Goal: Task Accomplishment & Management: Manage account settings

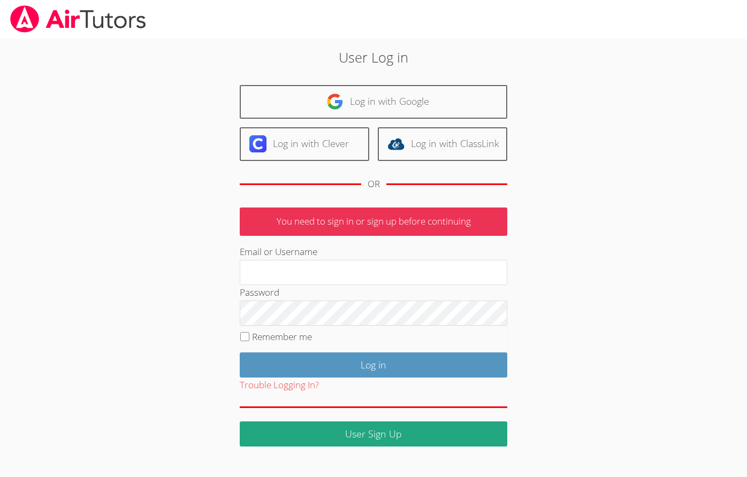
click at [633, 330] on div "User Log in Log in with Google Log in with Clever Log in with ClassLink OR You …" at bounding box center [374, 243] width 560 height 408
click at [320, 280] on input "Email or Username" at bounding box center [373, 273] width 267 height 26
paste input "jessicatest"
type input "jessicatest"
click at [116, 380] on div "User Log in Log in with Google Log in with Clever Log in with ClassLink OR You …" at bounding box center [374, 243] width 560 height 408
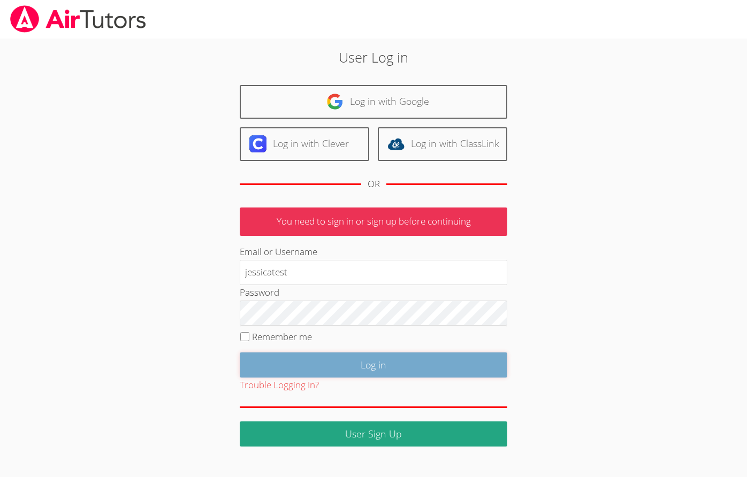
click at [342, 355] on input "Log in" at bounding box center [373, 364] width 267 height 25
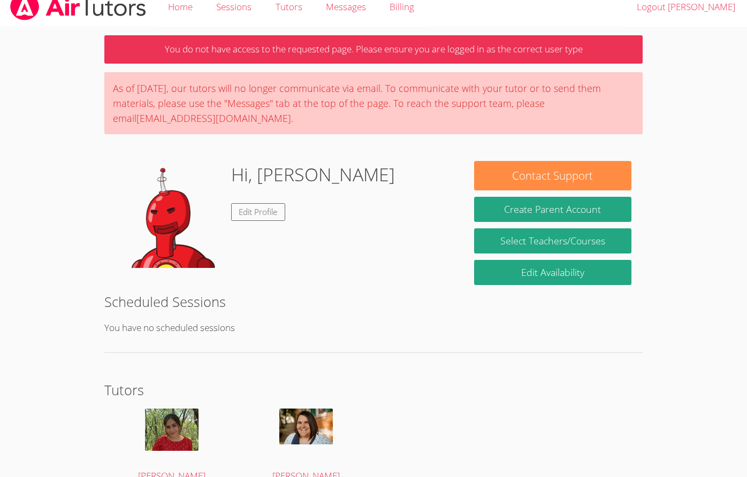
scroll to position [3, 0]
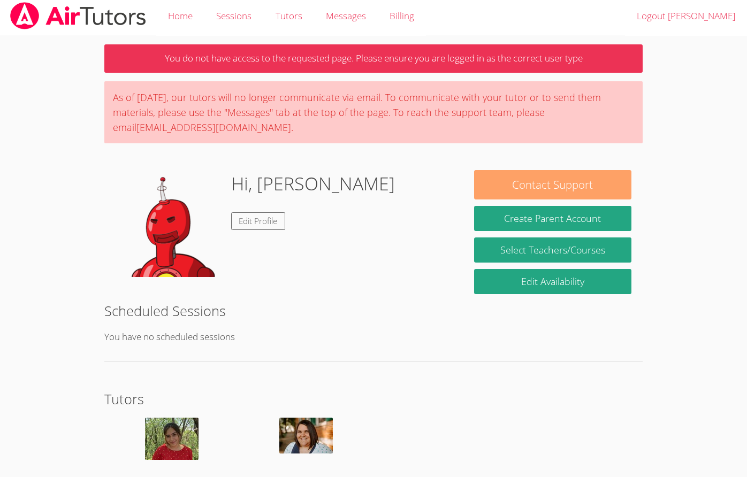
click at [559, 182] on button "Contact Support" at bounding box center [553, 184] width 158 height 29
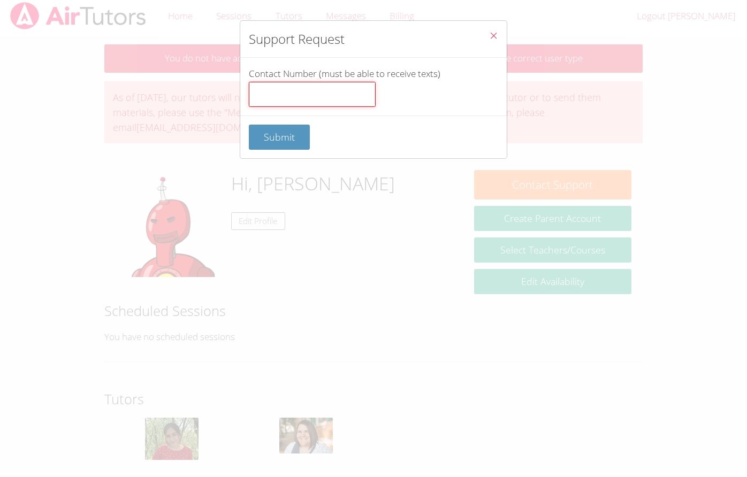
click at [300, 91] on input "Contact Number (must be able to receive texts)" at bounding box center [312, 95] width 127 height 26
type input "8055095082"
click at [289, 129] on button "Submit" at bounding box center [279, 137] width 61 height 25
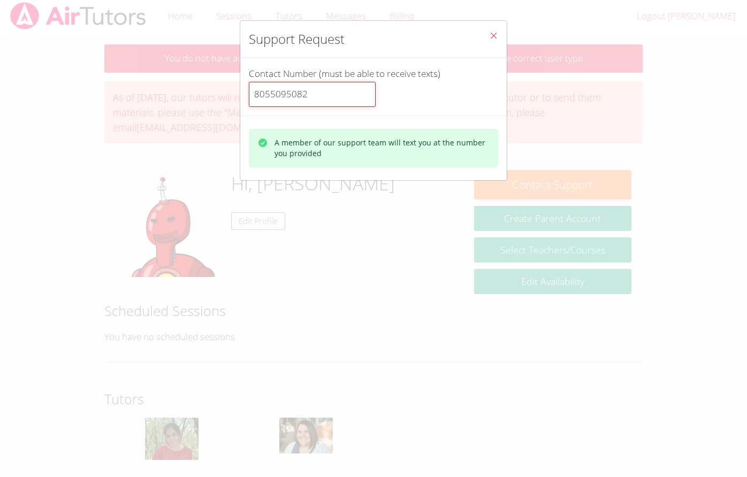
click at [312, 88] on input "8055095082" at bounding box center [312, 95] width 127 height 26
click at [491, 36] on icon "Close" at bounding box center [493, 35] width 9 height 9
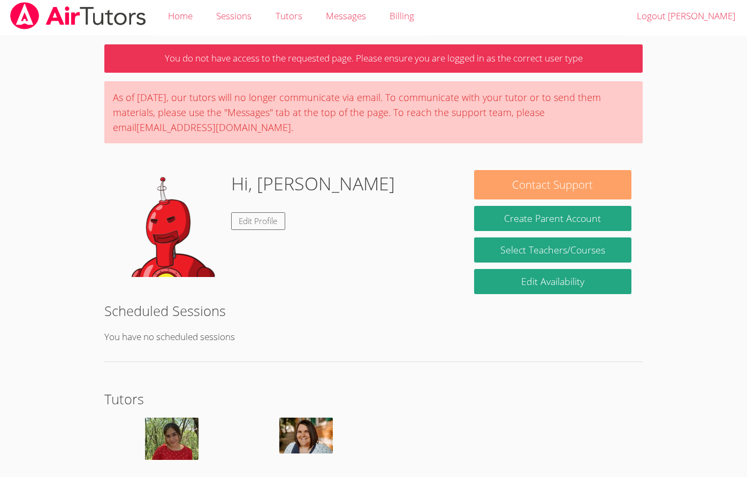
click at [535, 181] on button "Contact Support" at bounding box center [553, 184] width 158 height 29
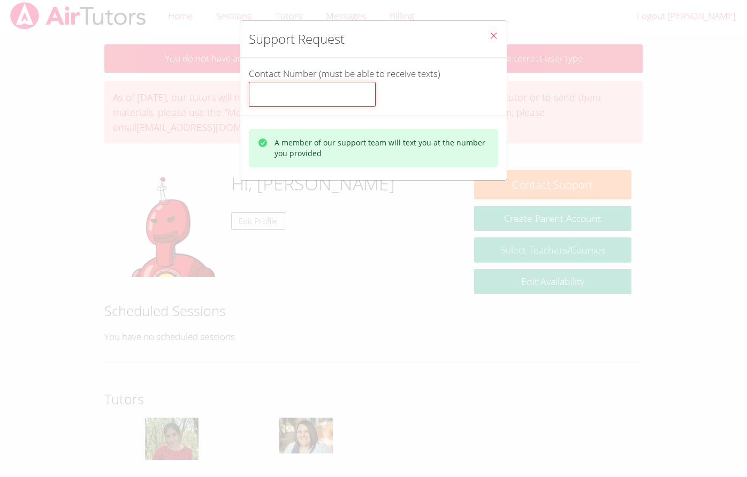
click at [308, 88] on input "Contact Number (must be able to receive texts)" at bounding box center [312, 95] width 127 height 26
type input "8055095082"
click at [289, 150] on div "A member of our support team will text you at the number you provided" at bounding box center [381, 147] width 215 height 21
click at [319, 106] on input "8055095082" at bounding box center [312, 95] width 127 height 26
click at [491, 34] on icon "Close" at bounding box center [493, 35] width 9 height 9
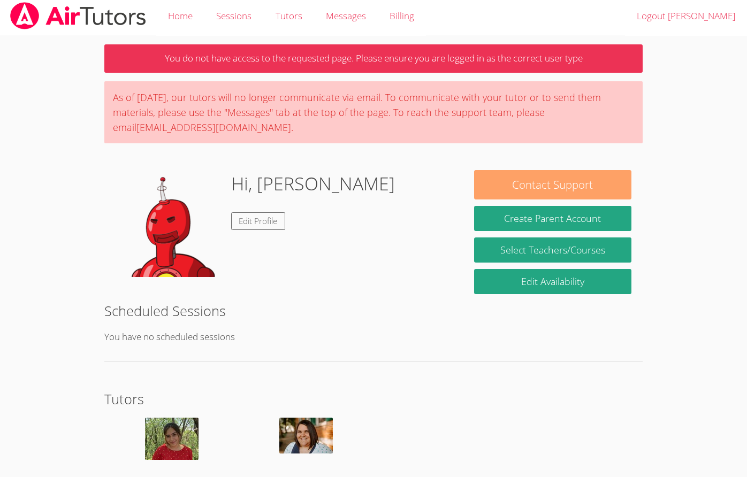
click at [495, 187] on button "Contact Support" at bounding box center [553, 184] width 158 height 29
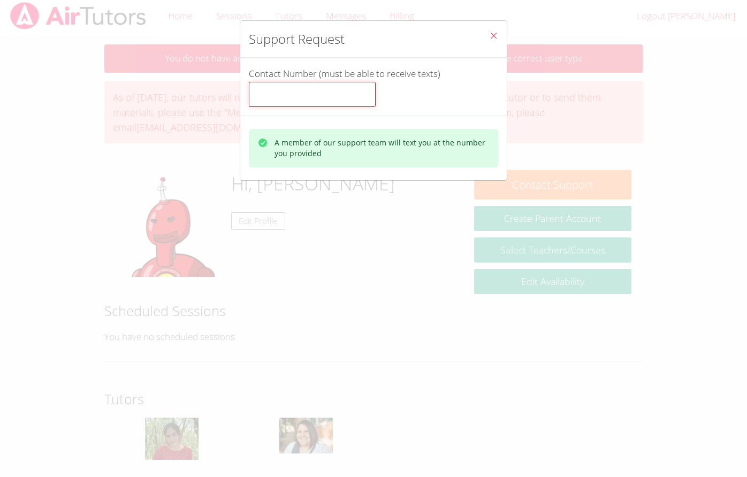
click at [333, 90] on input "Contact Number (must be able to receive texts)" at bounding box center [312, 95] width 127 height 26
type input "12344"
click at [362, 130] on div "A member of our support team will text you at the number you provided" at bounding box center [373, 148] width 249 height 39
click at [495, 33] on icon "Close" at bounding box center [493, 35] width 9 height 9
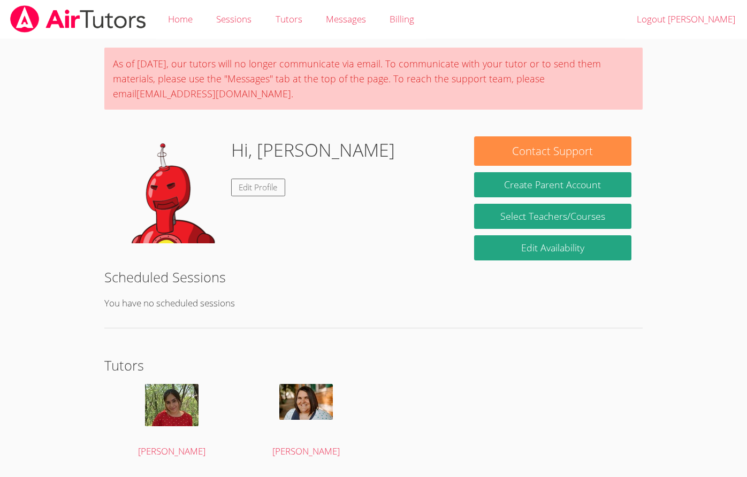
scroll to position [3, 0]
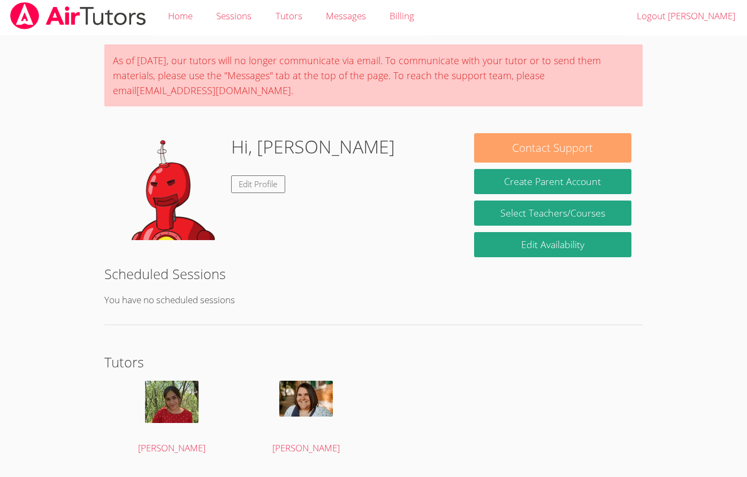
click at [544, 147] on button "Contact Support" at bounding box center [553, 147] width 158 height 29
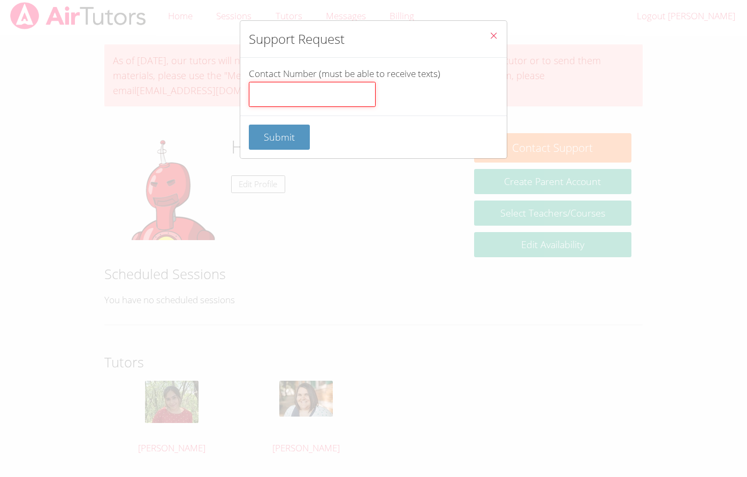
click at [314, 93] on input "Contact Number (must be able to receive texts)" at bounding box center [312, 95] width 127 height 26
type input "9"
type input "123455"
click at [271, 136] on span "Submit" at bounding box center [279, 136] width 31 height 13
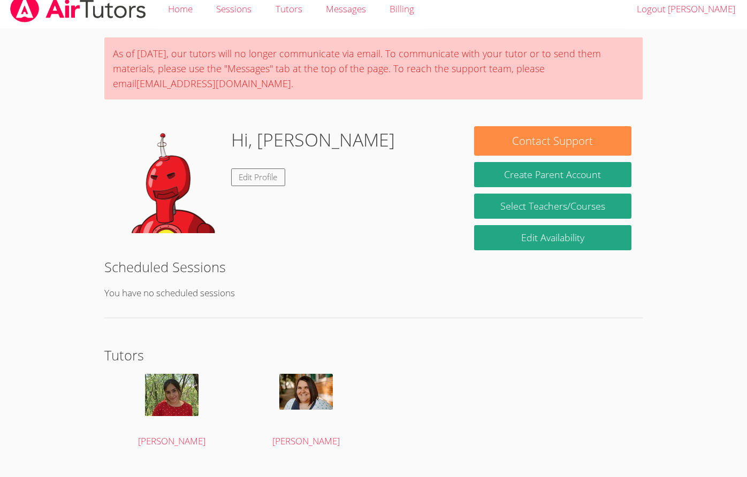
scroll to position [14, 0]
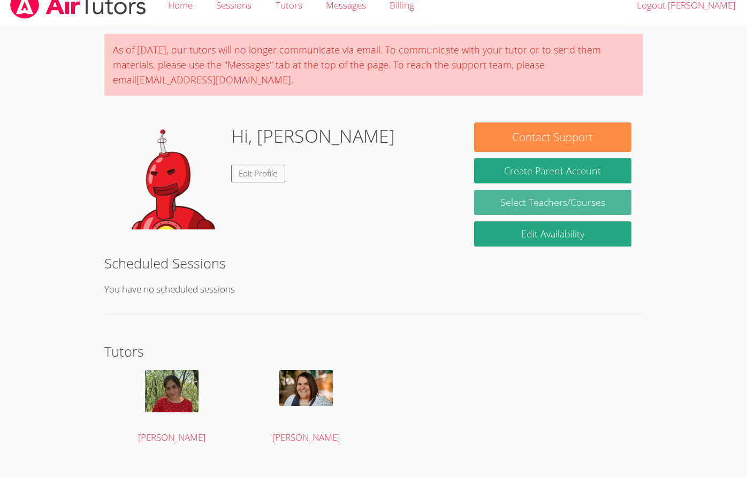
click at [585, 205] on link "Select Teachers/Courses" at bounding box center [553, 202] width 158 height 25
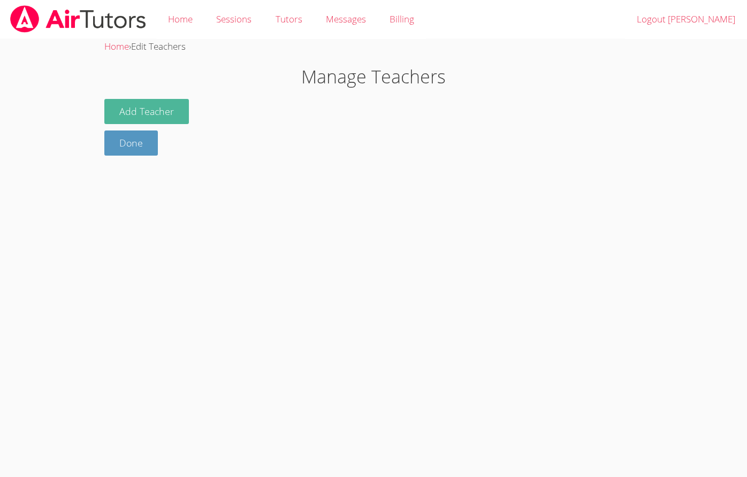
click at [127, 122] on button "Add Teacher" at bounding box center [146, 111] width 84 height 25
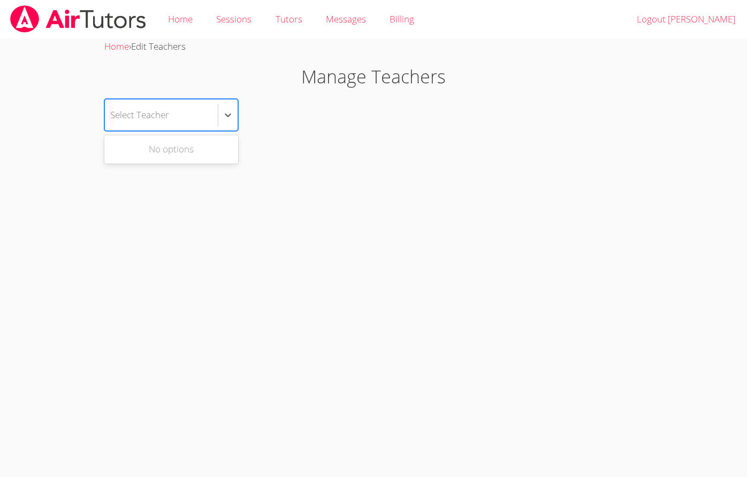
click at [159, 127] on div "Select Teacher" at bounding box center [161, 114] width 113 height 31
click at [177, 128] on div "Select Teacher" at bounding box center [161, 114] width 113 height 31
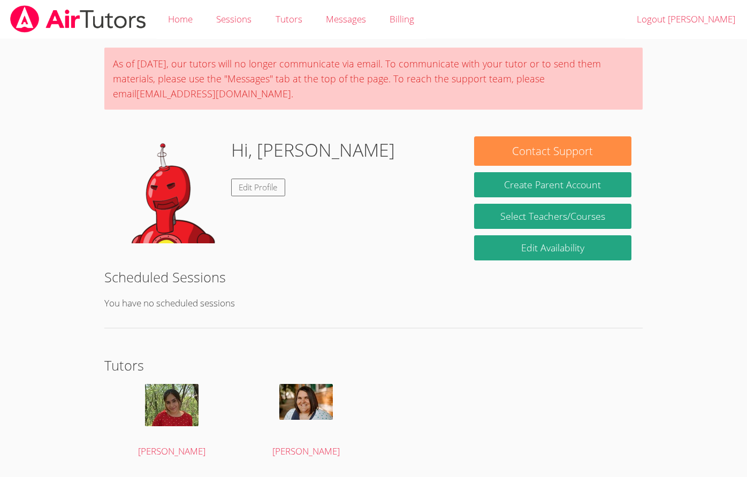
scroll to position [8, 0]
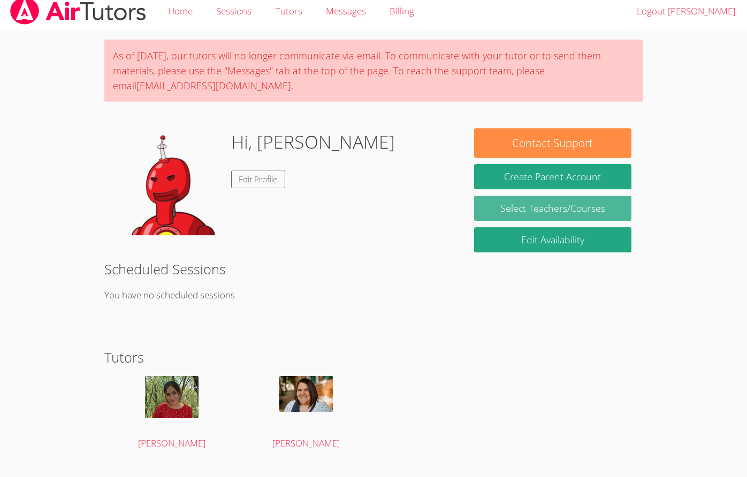
click at [570, 214] on link "Select Teachers/Courses" at bounding box center [553, 208] width 158 height 25
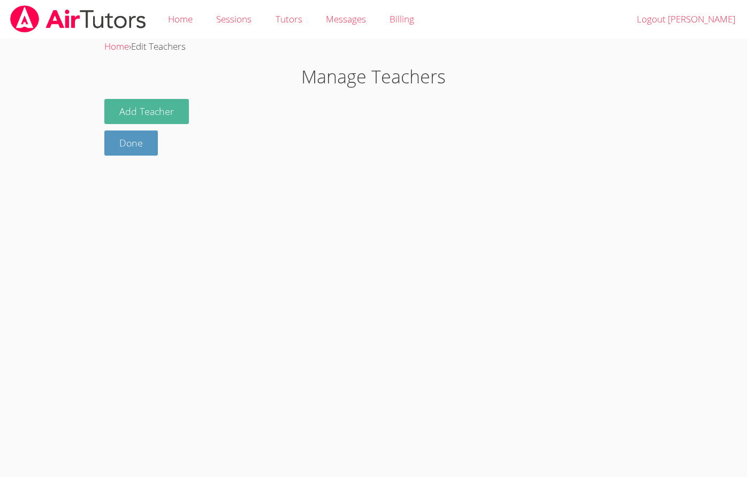
click at [162, 102] on button "Add Teacher" at bounding box center [146, 111] width 84 height 25
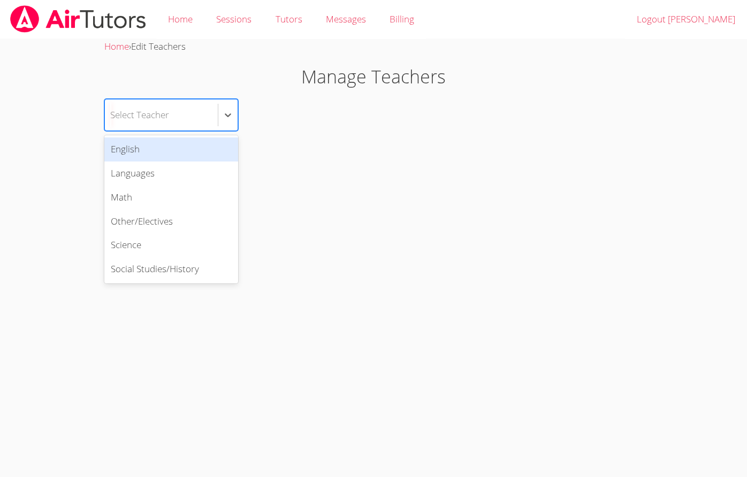
click at [162, 111] on div "Select Teacher" at bounding box center [139, 115] width 59 height 16
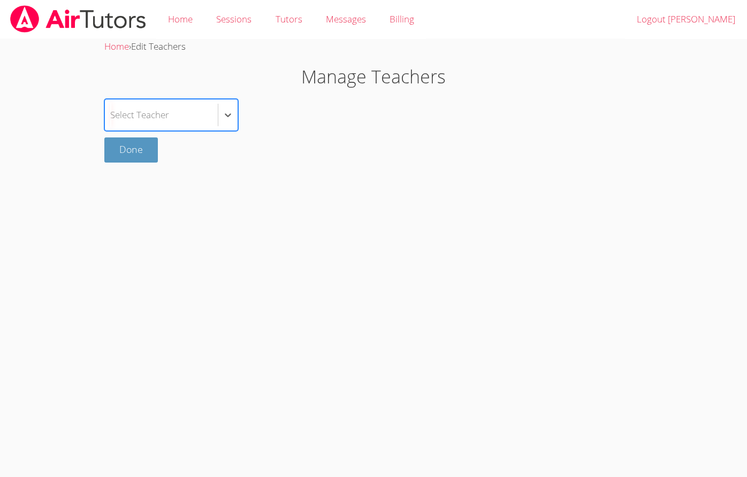
click at [199, 111] on div "Select Teacher" at bounding box center [161, 114] width 113 height 31
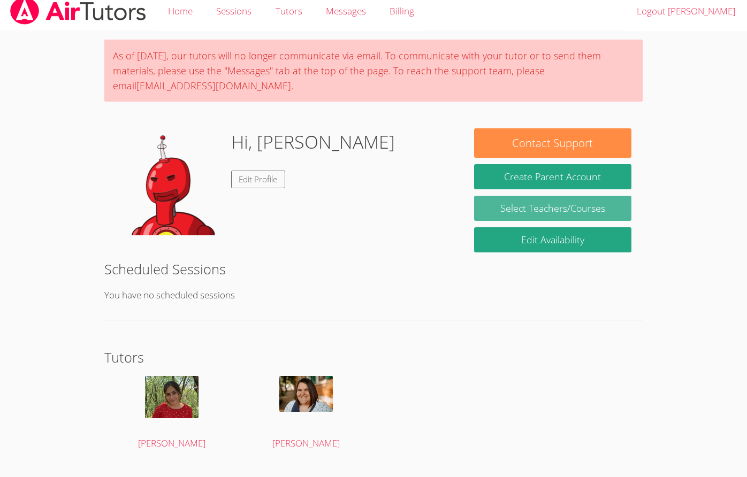
click at [519, 218] on link "Select Teachers/Courses" at bounding box center [553, 208] width 158 height 25
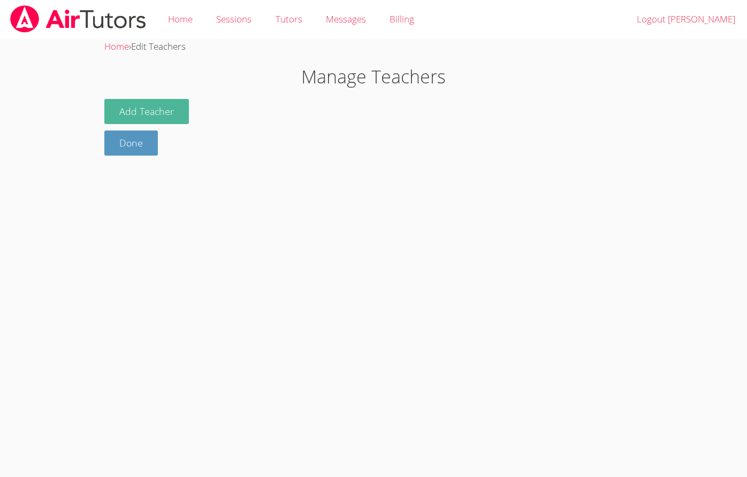
click at [177, 118] on button "Add Teacher" at bounding box center [146, 111] width 84 height 25
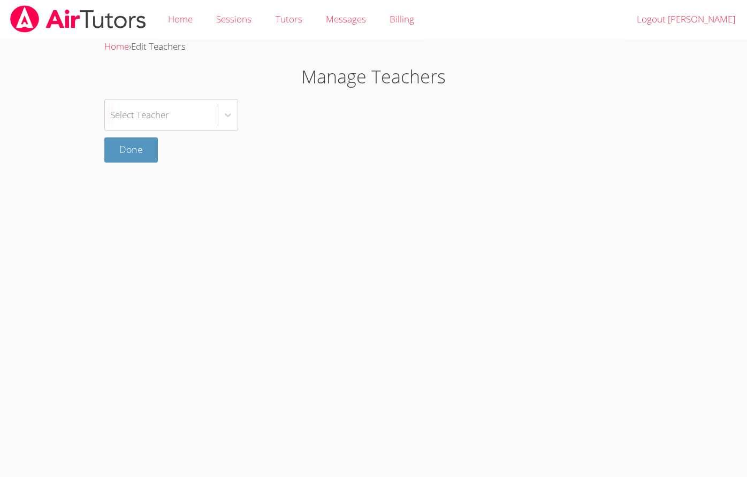
click at [177, 118] on div "Select Teacher" at bounding box center [161, 114] width 113 height 31
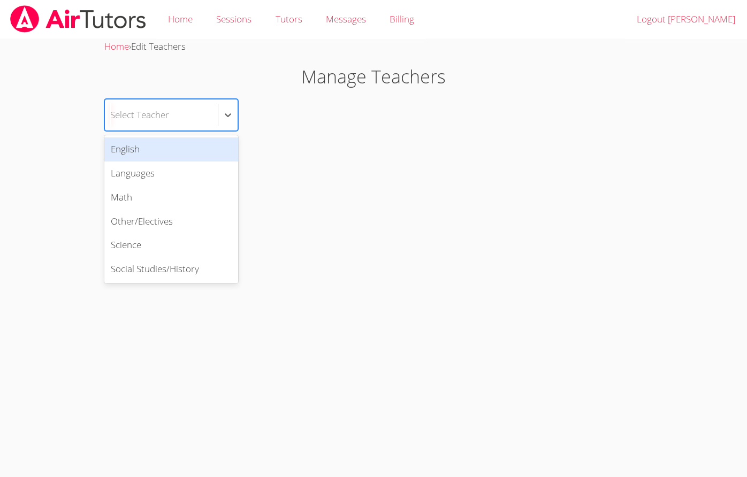
click at [190, 155] on div "English" at bounding box center [171, 149] width 134 height 24
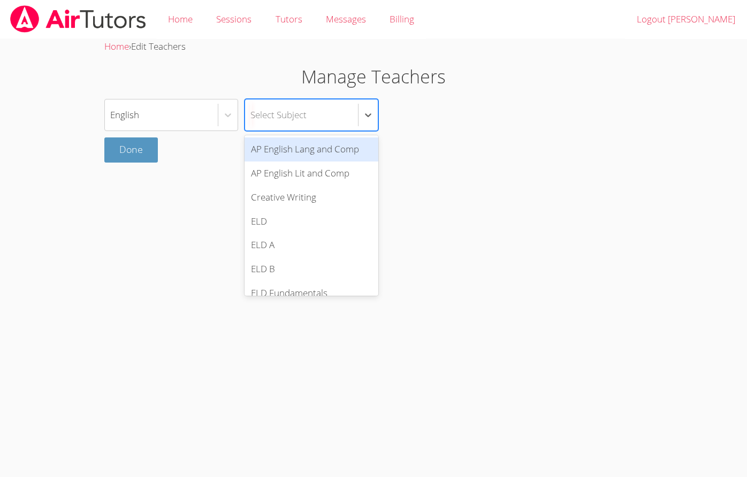
click at [335, 122] on div "Select Subject" at bounding box center [301, 114] width 113 height 31
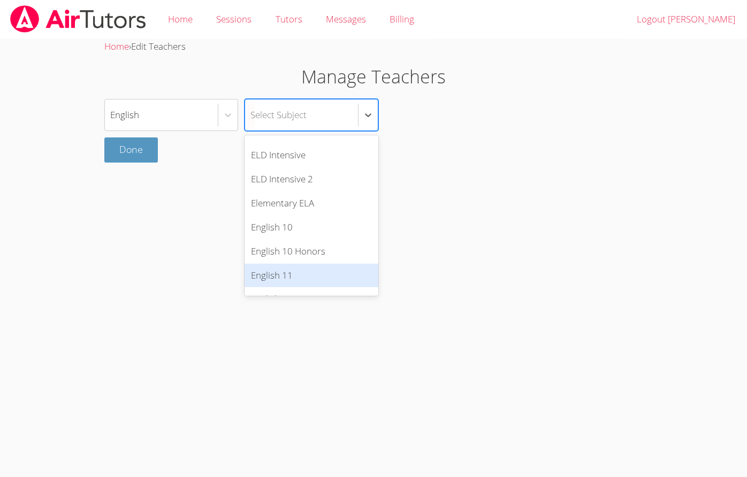
scroll to position [166, 0]
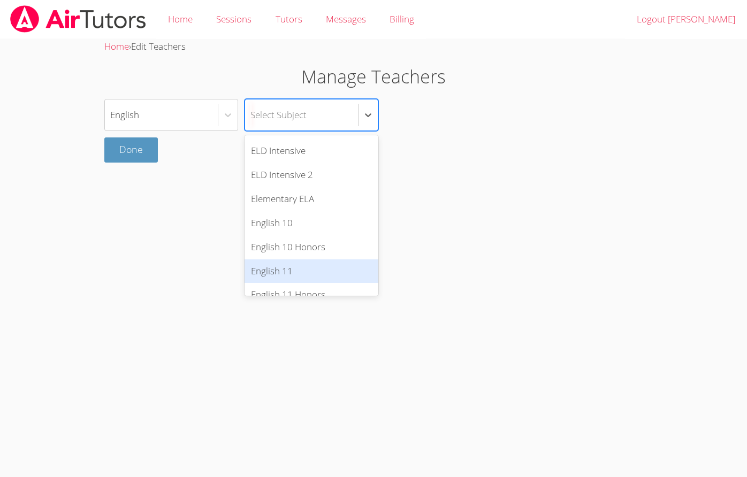
click at [331, 260] on div "English 11" at bounding box center [311, 271] width 134 height 24
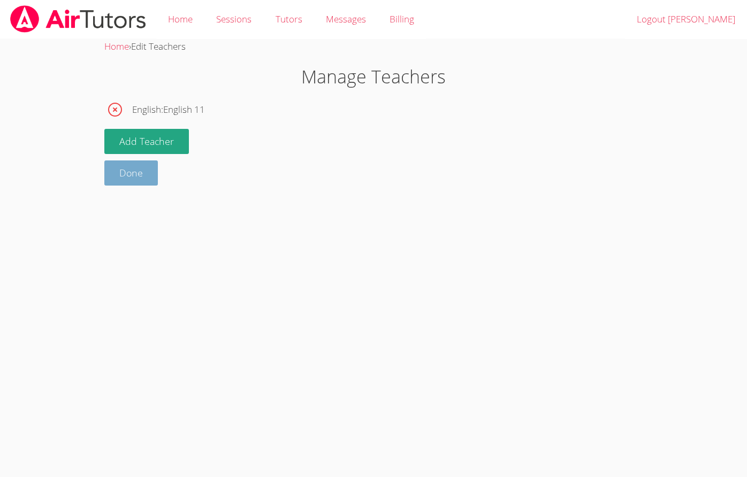
click at [130, 182] on link "Done" at bounding box center [130, 172] width 53 height 25
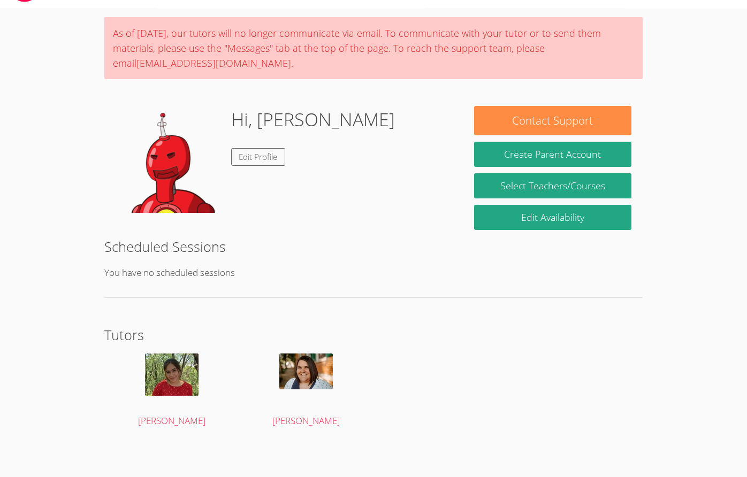
scroll to position [32, 0]
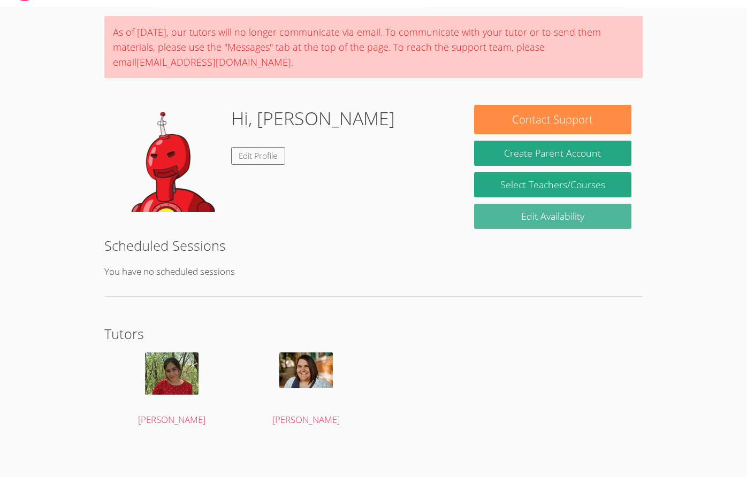
click at [533, 207] on link "Edit Availability" at bounding box center [553, 216] width 158 height 25
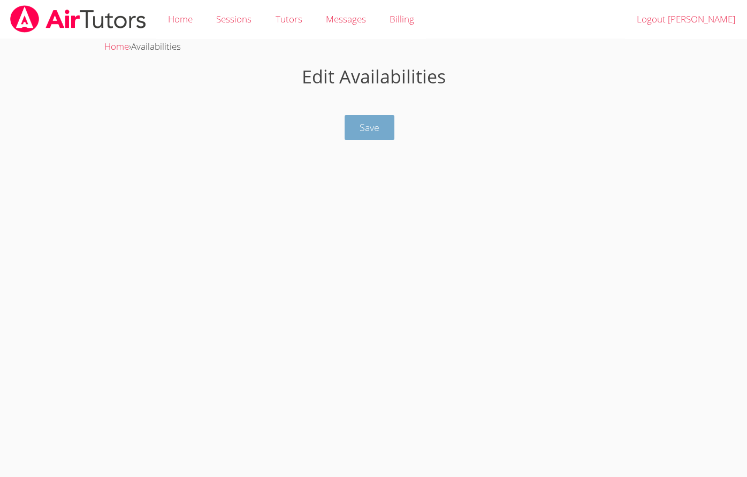
click at [374, 136] on button "Save" at bounding box center [369, 127] width 50 height 25
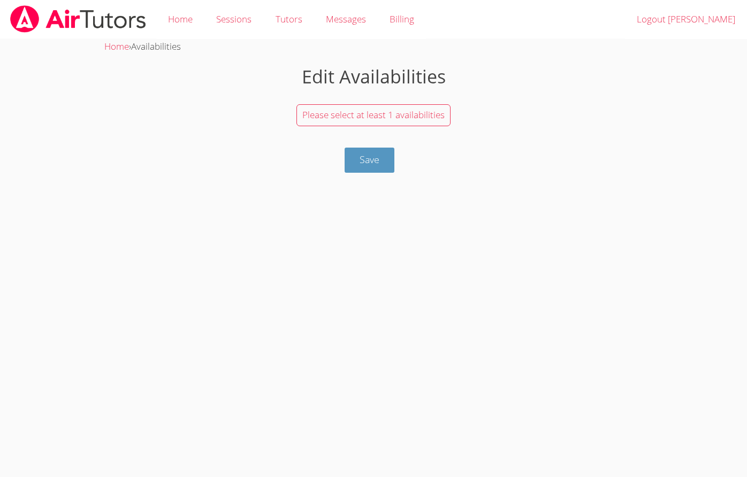
click at [347, 107] on div "Please select at least 1 availabilities" at bounding box center [373, 115] width 154 height 22
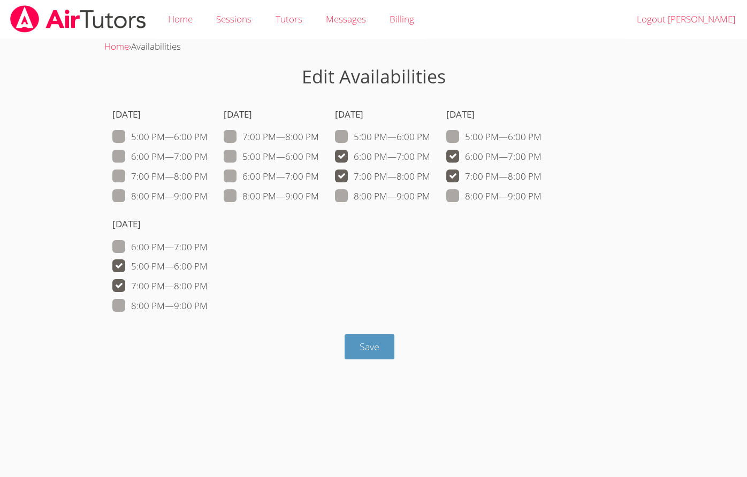
click at [430, 154] on span at bounding box center [430, 156] width 0 height 12
click at [430, 154] on input "6:00 PM — 7:00 PM" at bounding box center [434, 154] width 9 height 9
checkbox input "false"
click at [430, 170] on span at bounding box center [430, 176] width 0 height 12
click at [430, 170] on input "7:00 PM — 8:00 PM" at bounding box center [434, 174] width 9 height 9
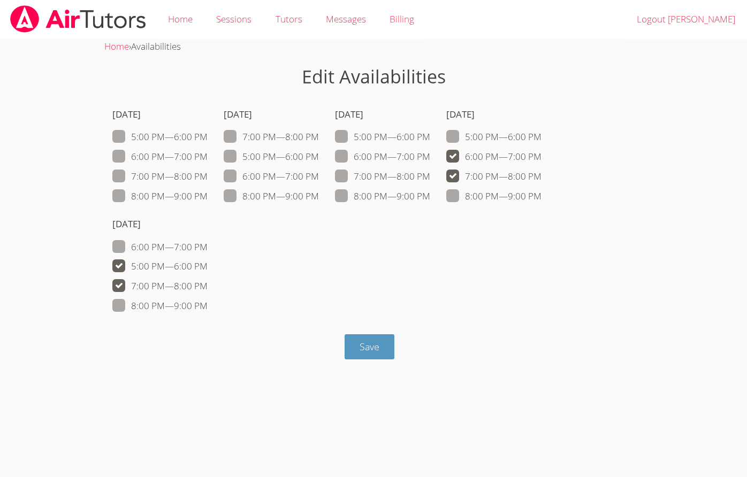
checkbox input "false"
click at [207, 268] on span at bounding box center [207, 266] width 0 height 12
click at [207, 268] on input "5:00 PM — 6:00 PM" at bounding box center [211, 263] width 9 height 9
checkbox input "false"
click at [116, 276] on div "6:00 PM — 7:00 PM 5:00 PM — 6:00 PM 7:00 PM — 8:00 PM 8:00 PM — 9:00 PM" at bounding box center [159, 277] width 95 height 75
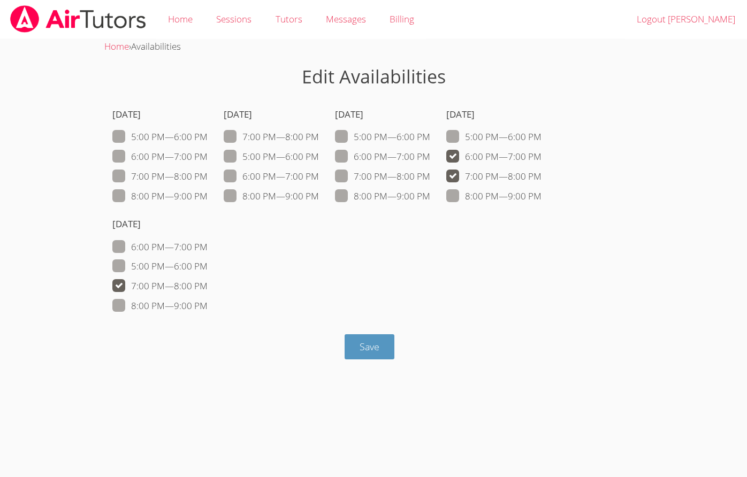
click at [541, 158] on span at bounding box center [541, 156] width 0 height 12
click at [541, 158] on input "6:00 PM — 7:00 PM" at bounding box center [545, 154] width 9 height 9
checkbox input "false"
click at [541, 170] on span at bounding box center [541, 176] width 0 height 12
click at [541, 170] on input "7:00 PM — 8:00 PM" at bounding box center [545, 174] width 9 height 9
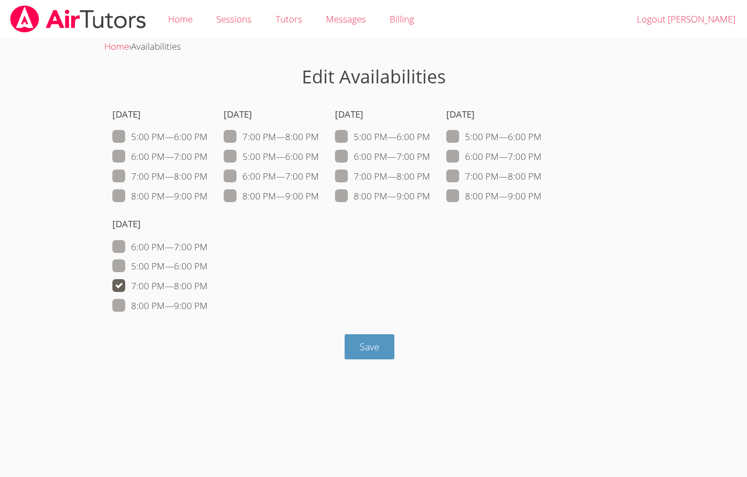
checkbox input "false"
click at [207, 282] on span at bounding box center [207, 286] width 0 height 12
click at [207, 282] on input "7:00 PM — 8:00 PM" at bounding box center [211, 283] width 9 height 9
checkbox input "false"
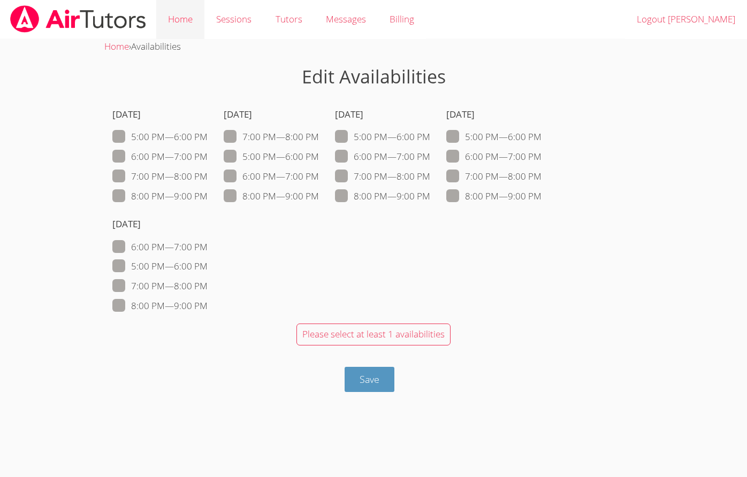
click at [193, 20] on link "Home" at bounding box center [180, 19] width 48 height 39
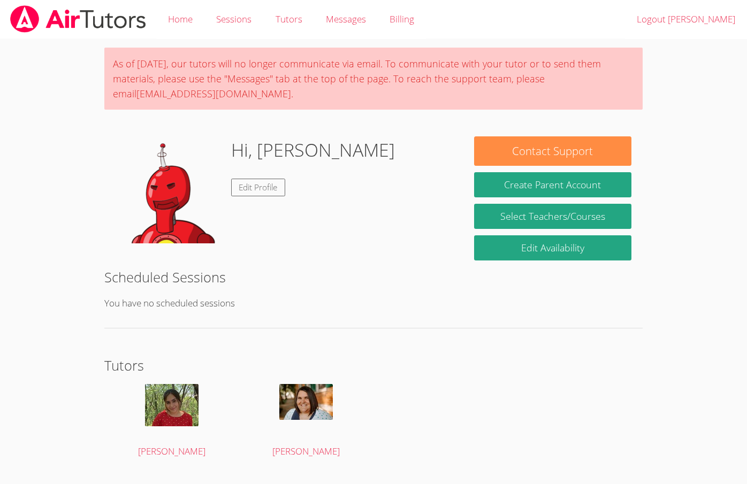
scroll to position [25, 0]
